Goal: Task Accomplishment & Management: Use online tool/utility

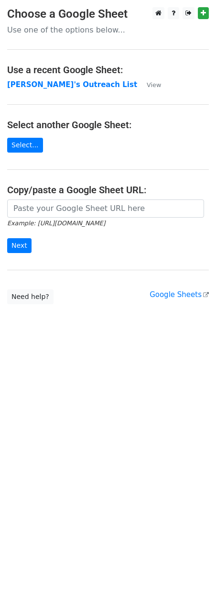
click at [65, 86] on strong "[PERSON_NAME]'s Outreach List" at bounding box center [72, 84] width 130 height 9
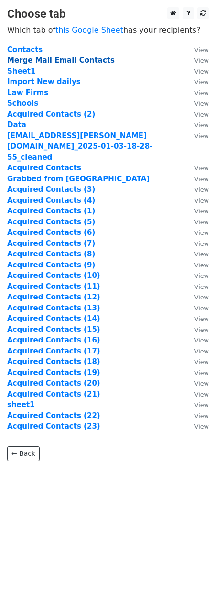
click at [66, 61] on strong "Merge Mail Email Contacts" at bounding box center [61, 60] width 108 height 9
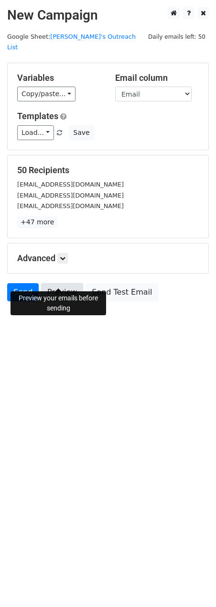
click at [71, 283] on link "Preview" at bounding box center [62, 292] width 42 height 18
click at [65, 284] on link "Preview" at bounding box center [62, 292] width 42 height 18
click at [71, 283] on link "Preview" at bounding box center [62, 292] width 42 height 18
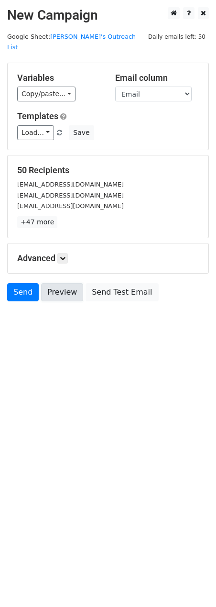
click at [71, 283] on link "Preview" at bounding box center [62, 292] width 42 height 18
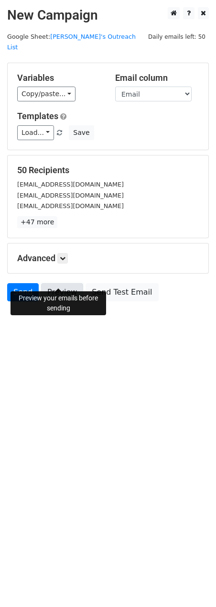
click at [58, 283] on link "Preview" at bounding box center [62, 292] width 42 height 18
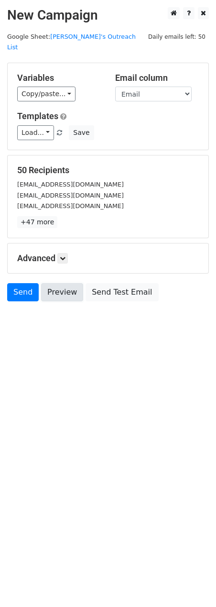
click at [57, 283] on link "Preview" at bounding box center [62, 292] width 42 height 18
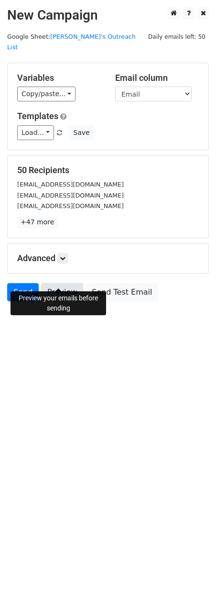
click at [64, 283] on link "Preview" at bounding box center [62, 292] width 42 height 18
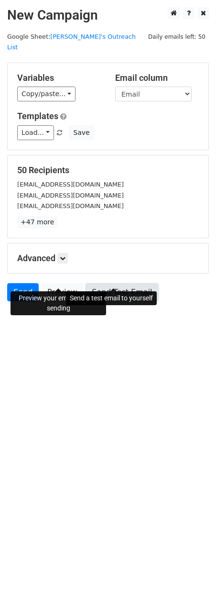
click at [136, 283] on link "Send Test Email" at bounding box center [122, 292] width 73 height 18
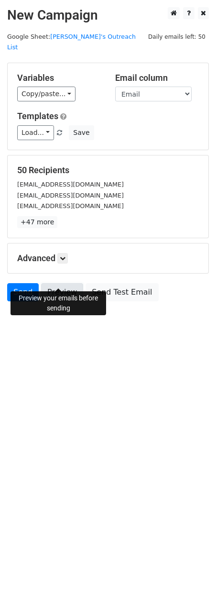
click at [50, 283] on link "Preview" at bounding box center [62, 292] width 42 height 18
